Goal: Task Accomplishment & Management: Manage account settings

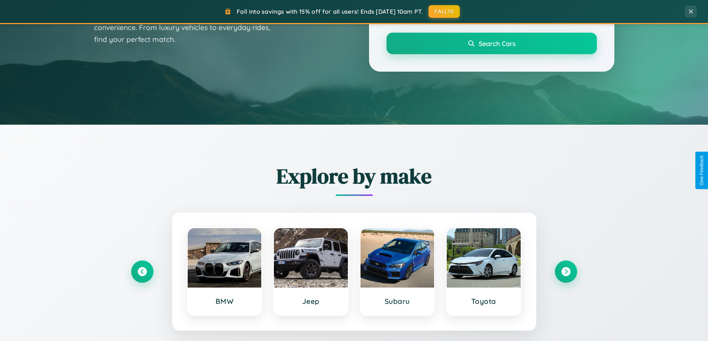
scroll to position [511, 0]
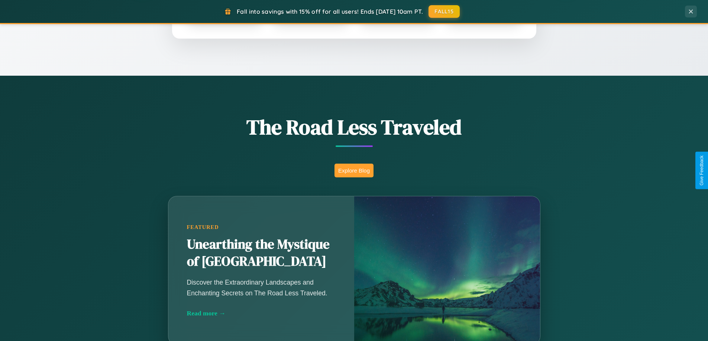
click at [354, 171] on button "Explore Blog" at bounding box center [353, 171] width 39 height 14
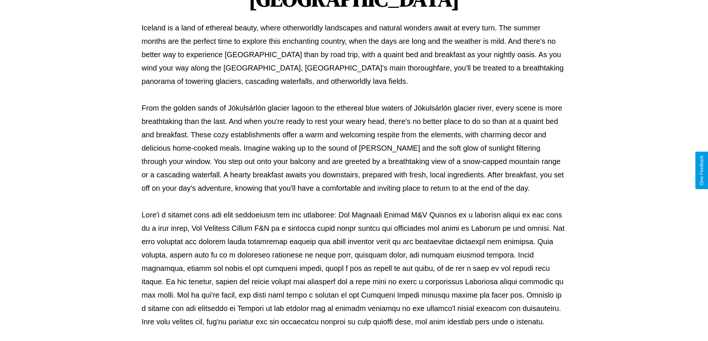
scroll to position [240, 0]
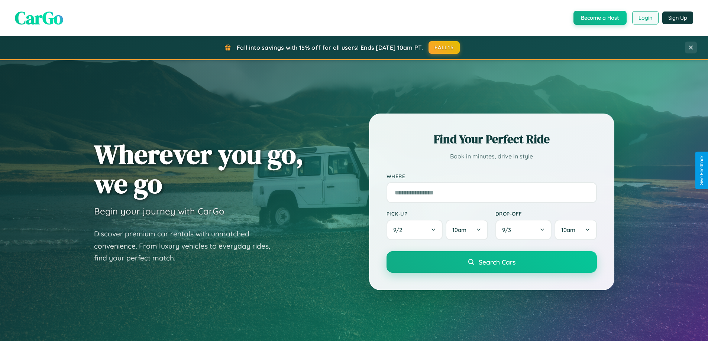
click at [645, 18] on button "Login" at bounding box center [645, 17] width 26 height 13
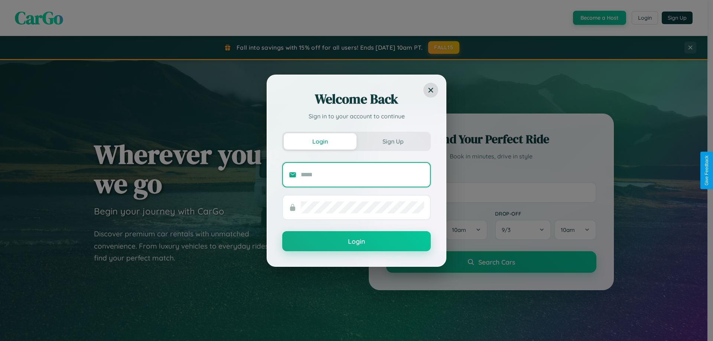
click at [363, 175] on input "text" at bounding box center [362, 175] width 123 height 12
type input "**********"
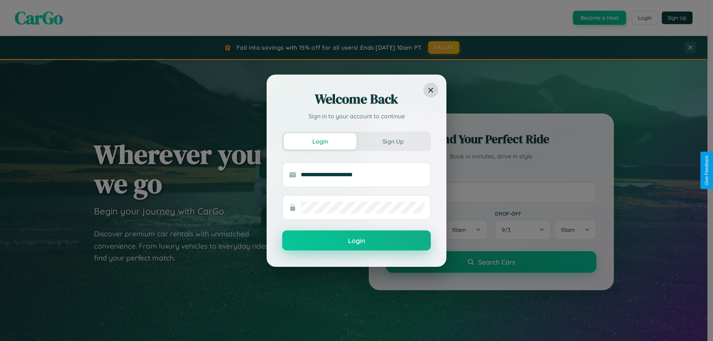
click at [357, 241] on button "Login" at bounding box center [356, 241] width 149 height 20
